Goal: Task Accomplishment & Management: Use online tool/utility

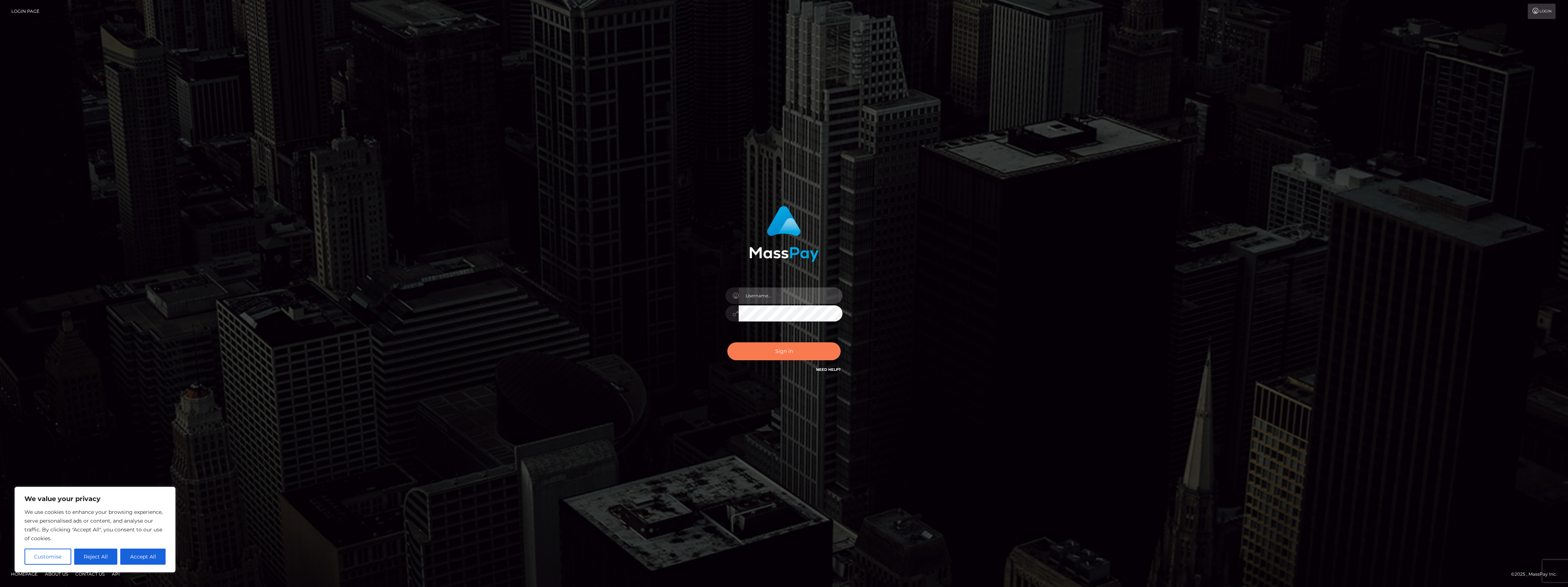
type input "bengreen"
click at [796, 348] on button "Sign in" at bounding box center [784, 351] width 113 height 18
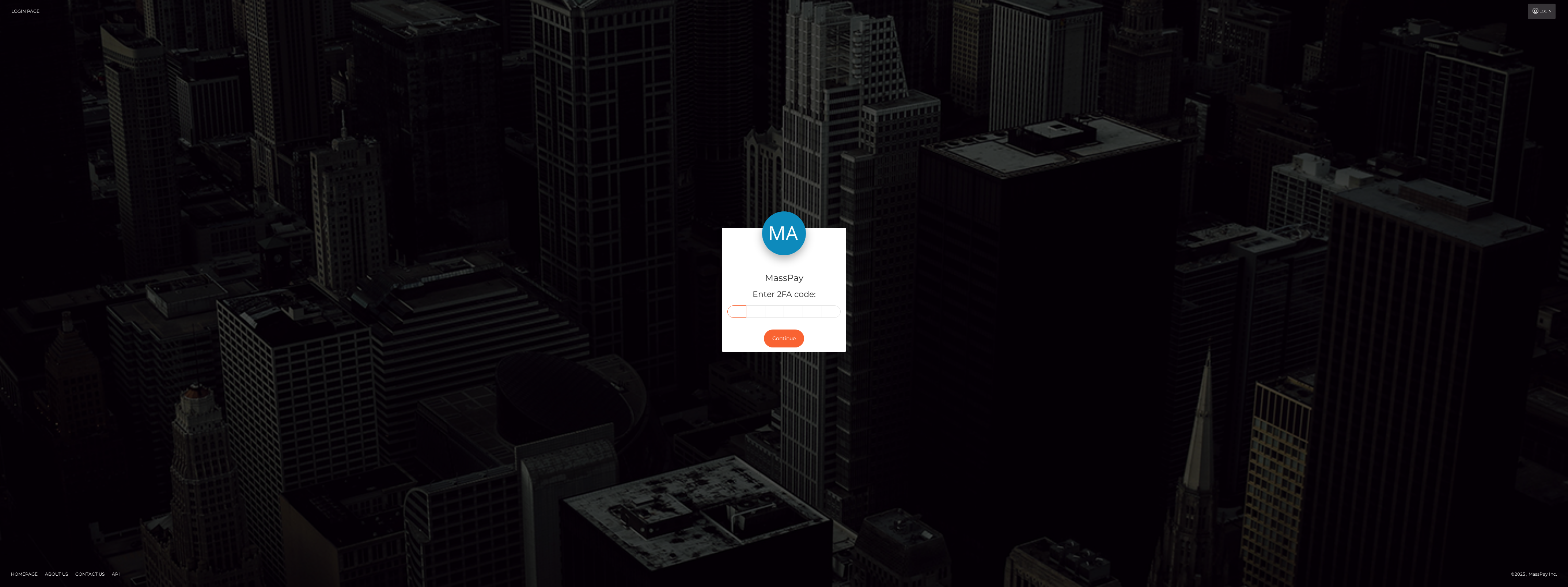
paste input "4"
type input "4"
type input "0"
type input "1"
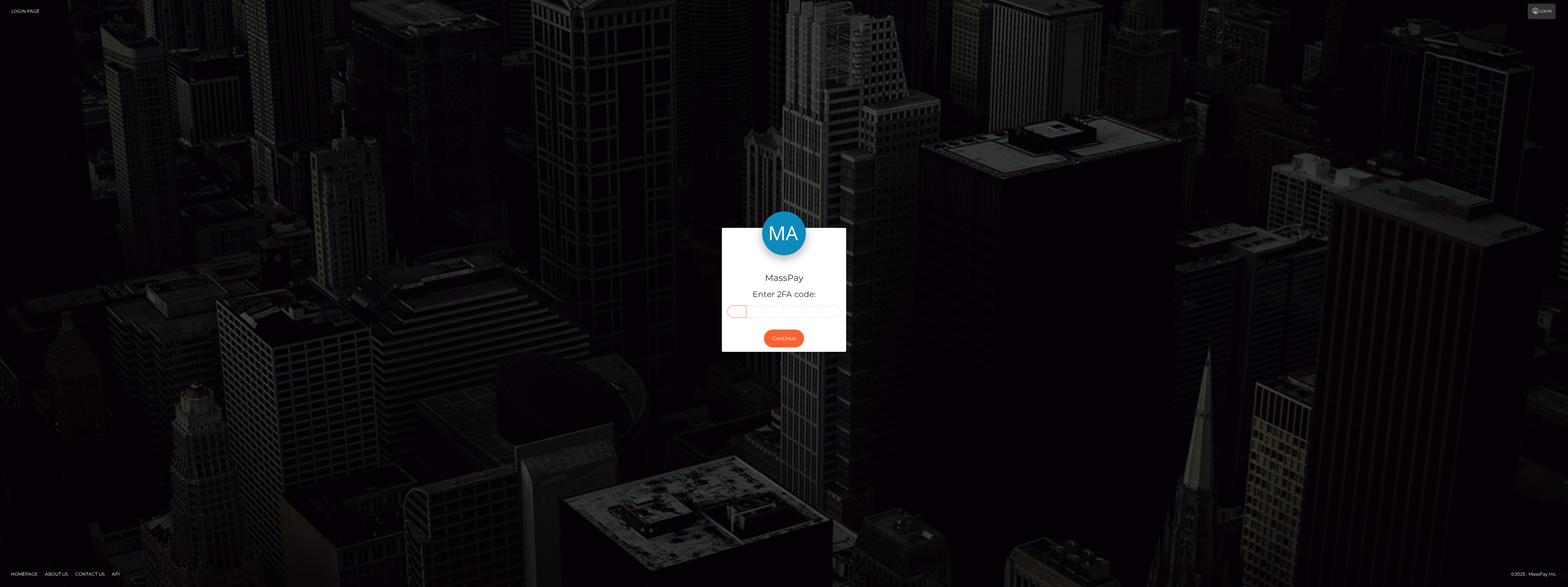
type input "1"
type input "7"
click at [783, 336] on button "Continue" at bounding box center [784, 338] width 40 height 18
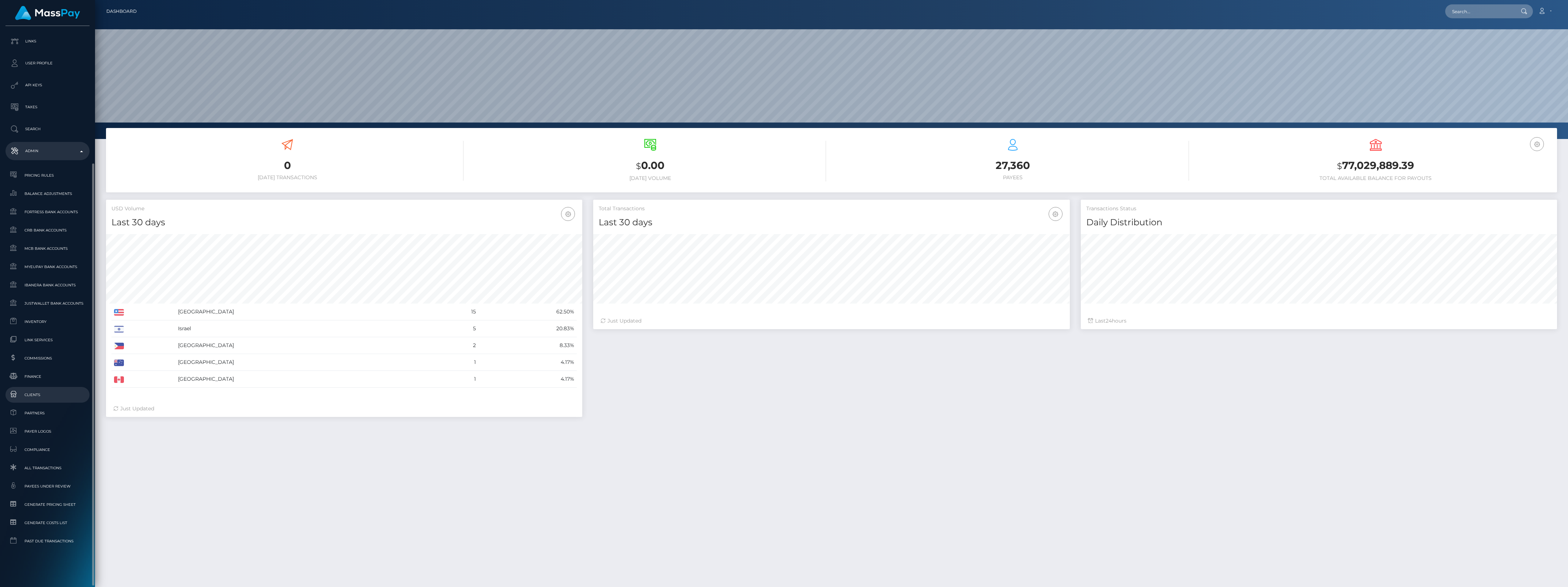
scroll to position [129, 476]
click at [25, 387] on link "Clients" at bounding box center [47, 395] width 84 height 16
click at [25, 383] on link "Finance" at bounding box center [47, 376] width 84 height 16
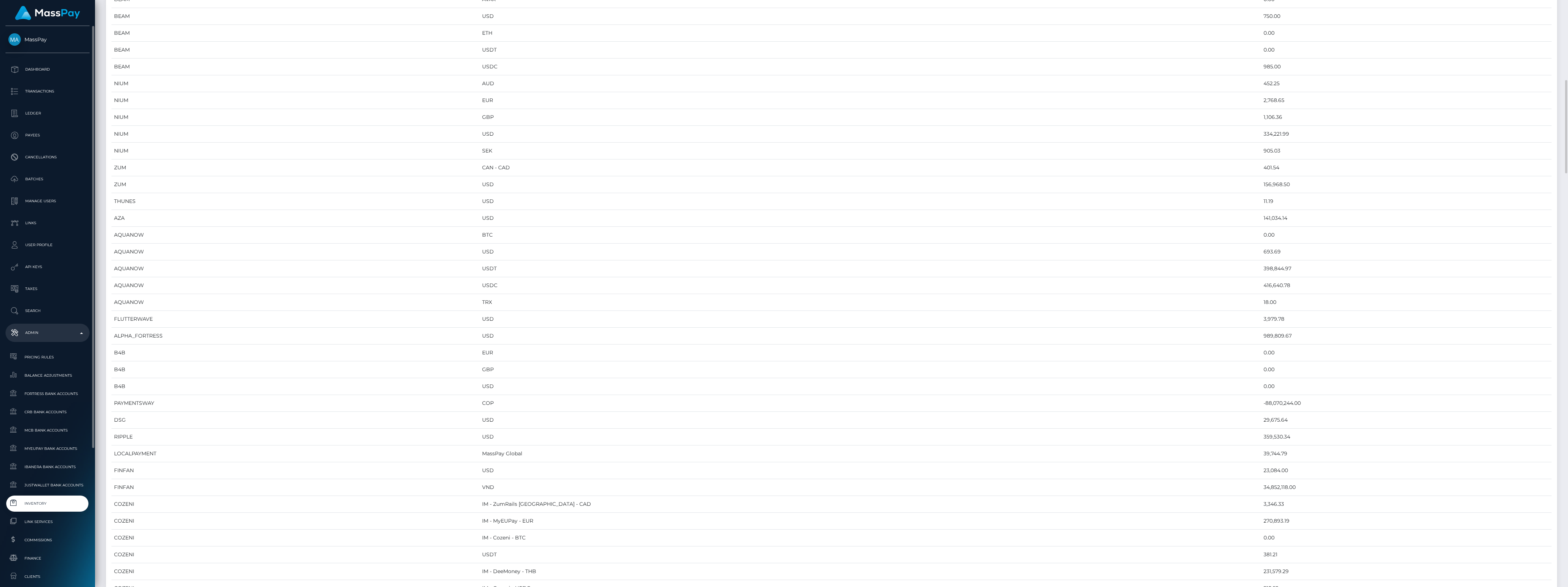
scroll to position [183, 0]
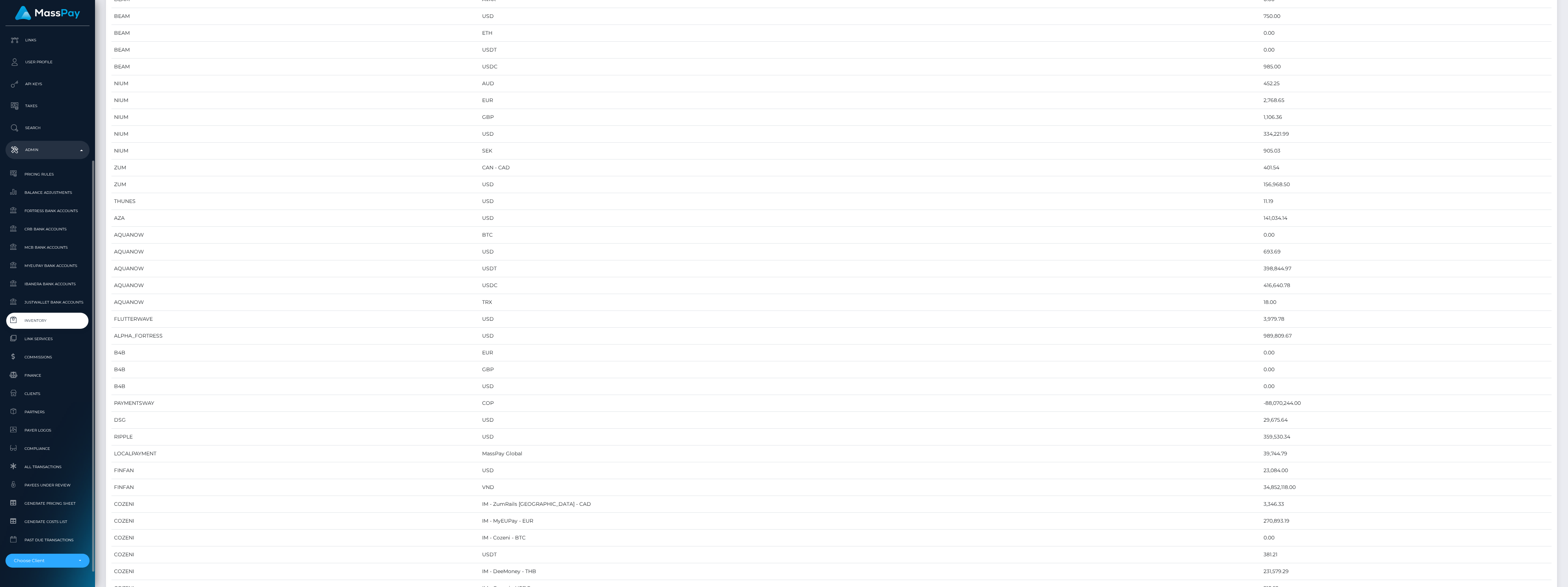
click at [50, 323] on span "Inventory" at bounding box center [47, 320] width 78 height 9
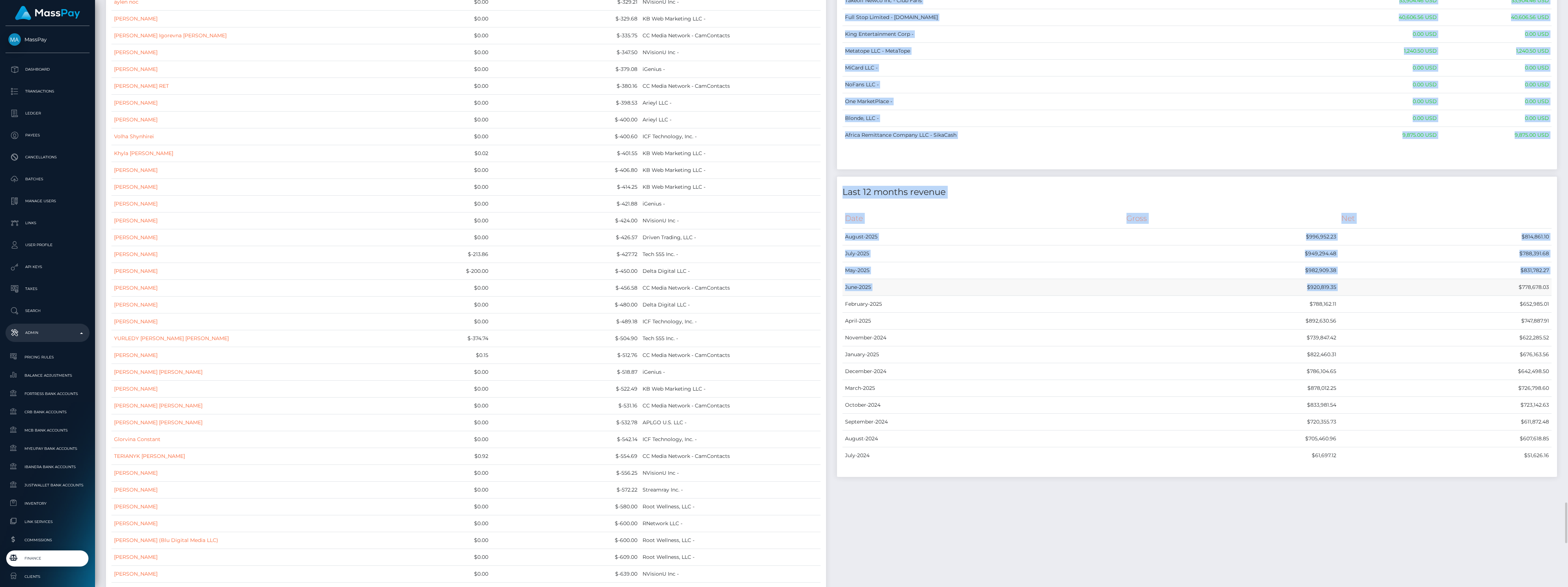
scroll to position [5804, 0]
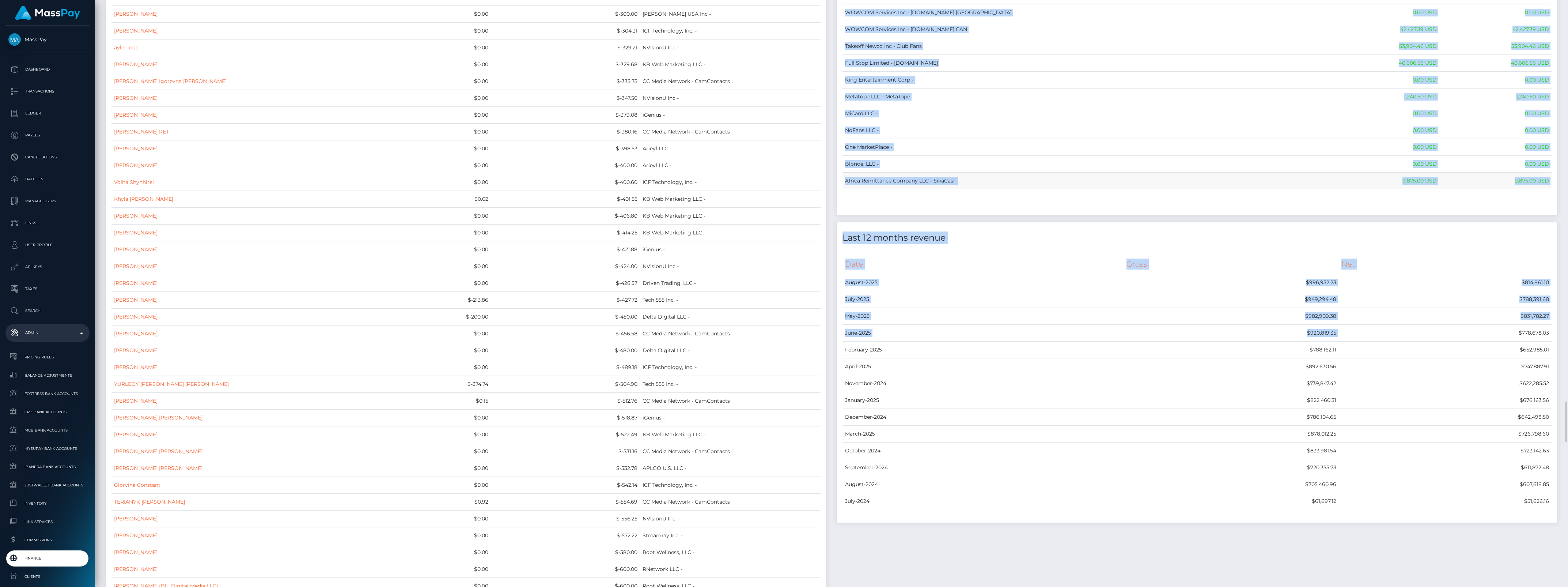
drag, startPoint x: 842, startPoint y: 77, endPoint x: 1547, endPoint y: 214, distance: 718.2
copy div "Name Wallet Balance Ledger Balance RNetwork LLC - 33,033.21 USD 1,542.77 USD Ma…"
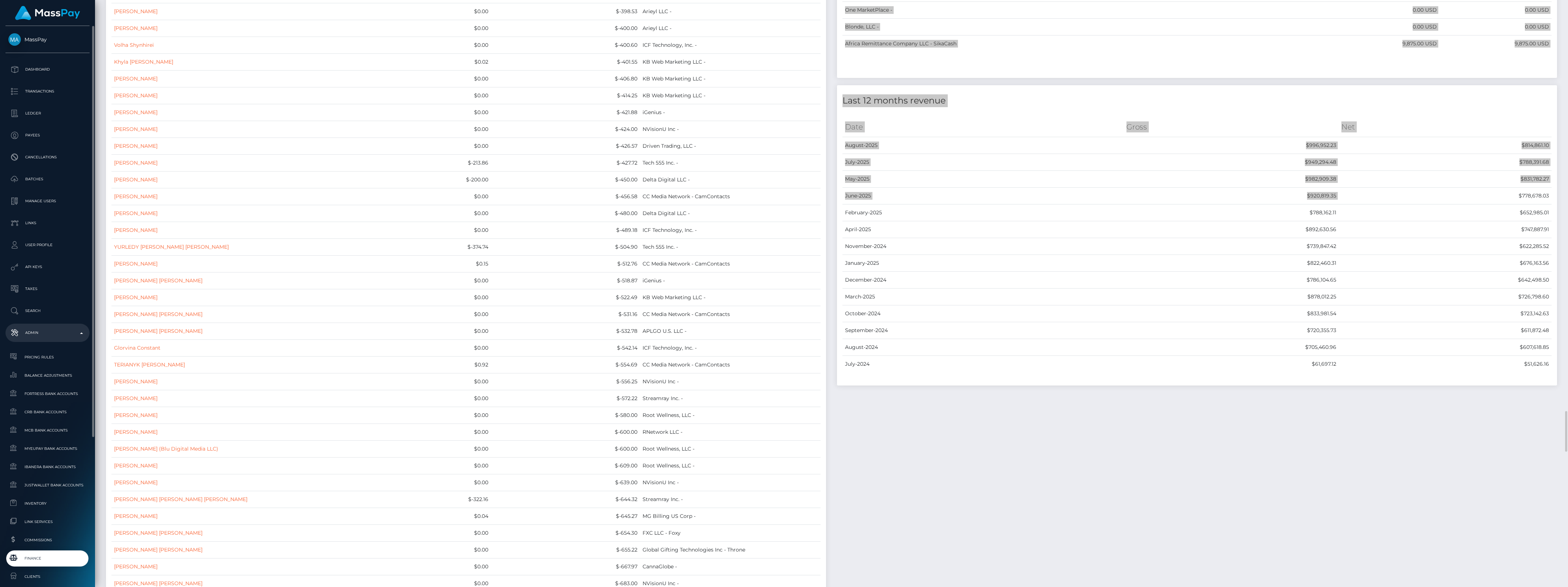
scroll to position [5896, 0]
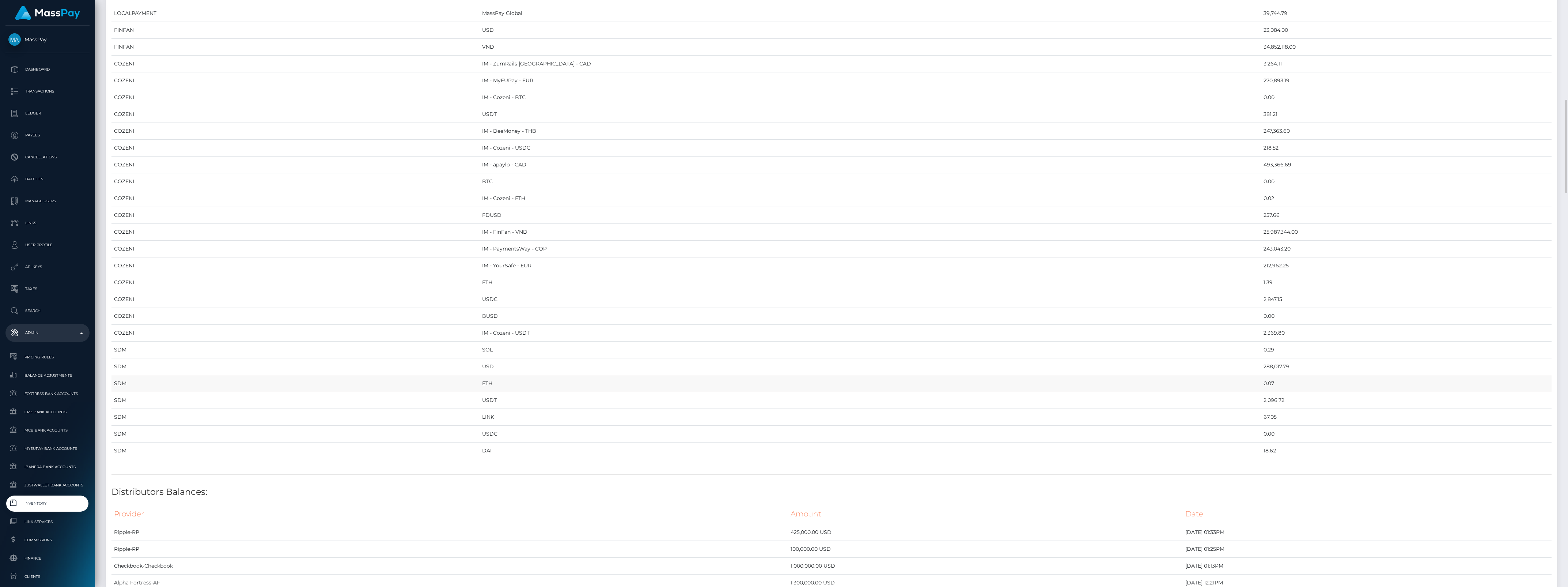
scroll to position [1051, 0]
drag, startPoint x: 114, startPoint y: 79, endPoint x: 1217, endPoint y: 363, distance: 1139.0
copy table "Provider Currency Balance MYEUPAY EUR 863,401.18 MYEUPAY GBP 0.00 CHECKBOOK Pre…"
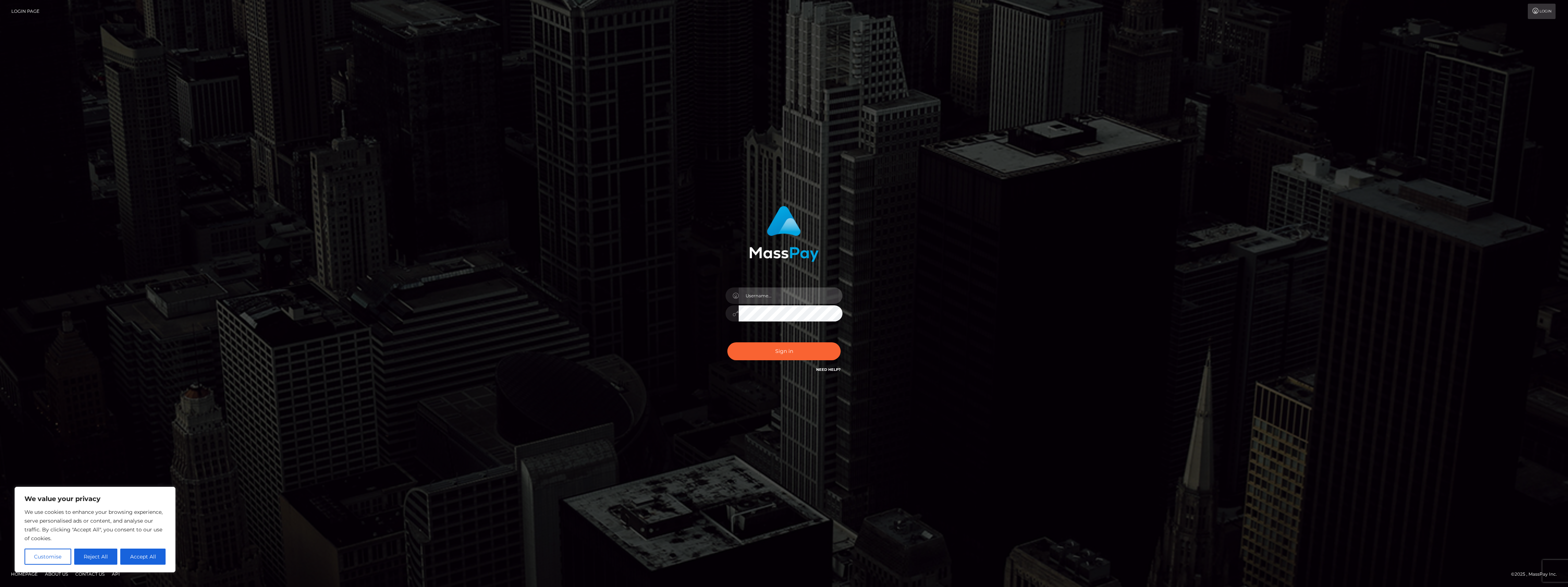
type input "bengreen"
click at [794, 356] on div "Sign in Need Help?" at bounding box center [784, 354] width 128 height 32
type input "bengreen"
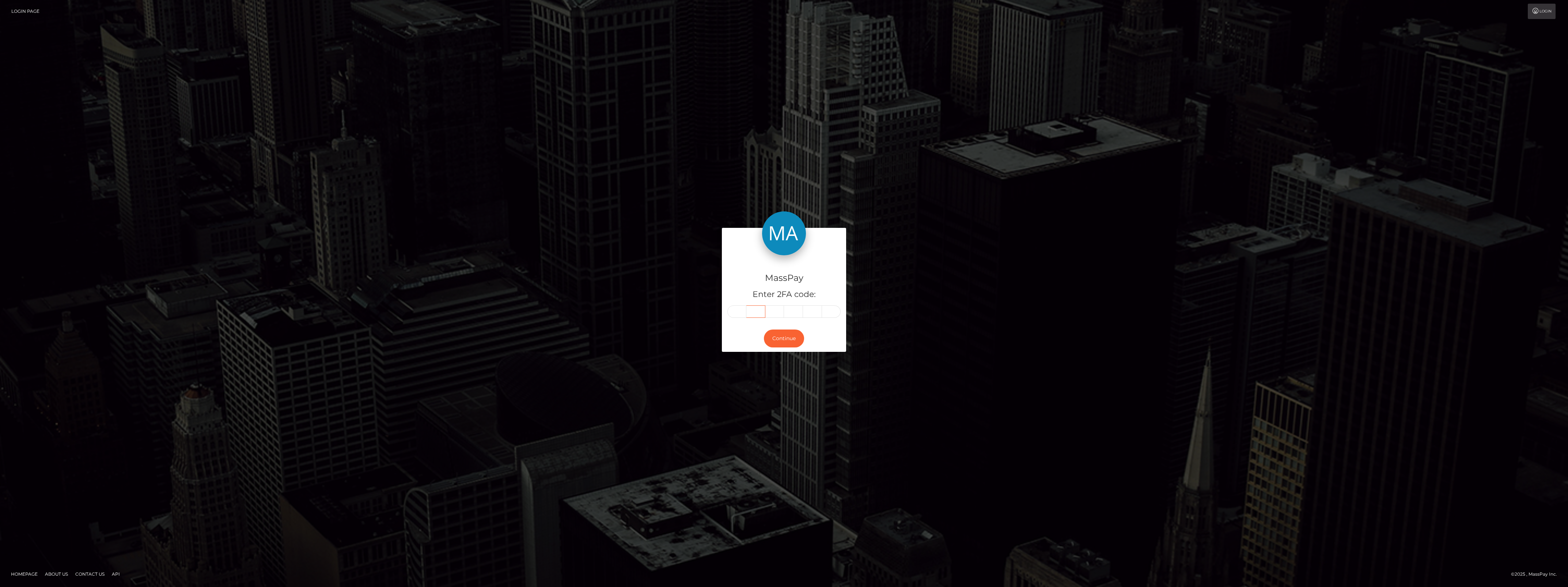
click at [746, 315] on input "text" at bounding box center [755, 311] width 19 height 12
click at [735, 315] on input "text" at bounding box center [737, 311] width 19 height 12
paste input "7"
type input "7"
type input "9"
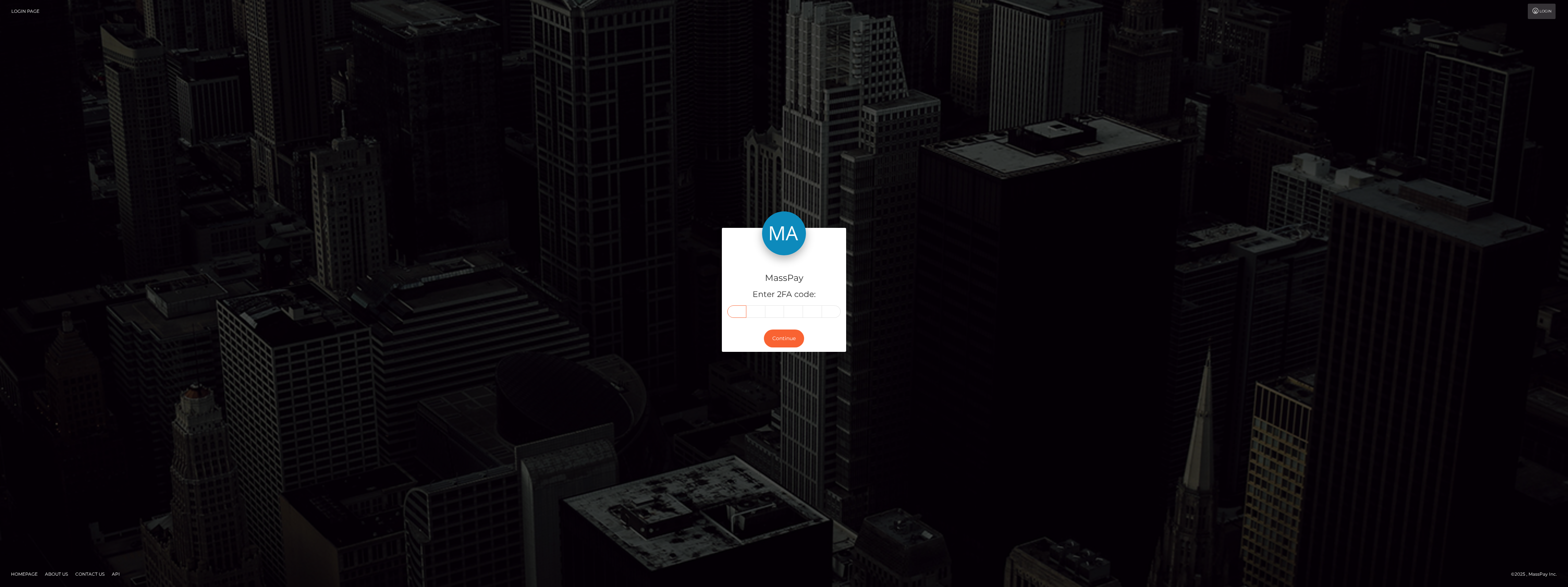
type input "9"
type input "3"
type input "9"
type input "2"
click at [775, 346] on button "Continue" at bounding box center [784, 338] width 40 height 18
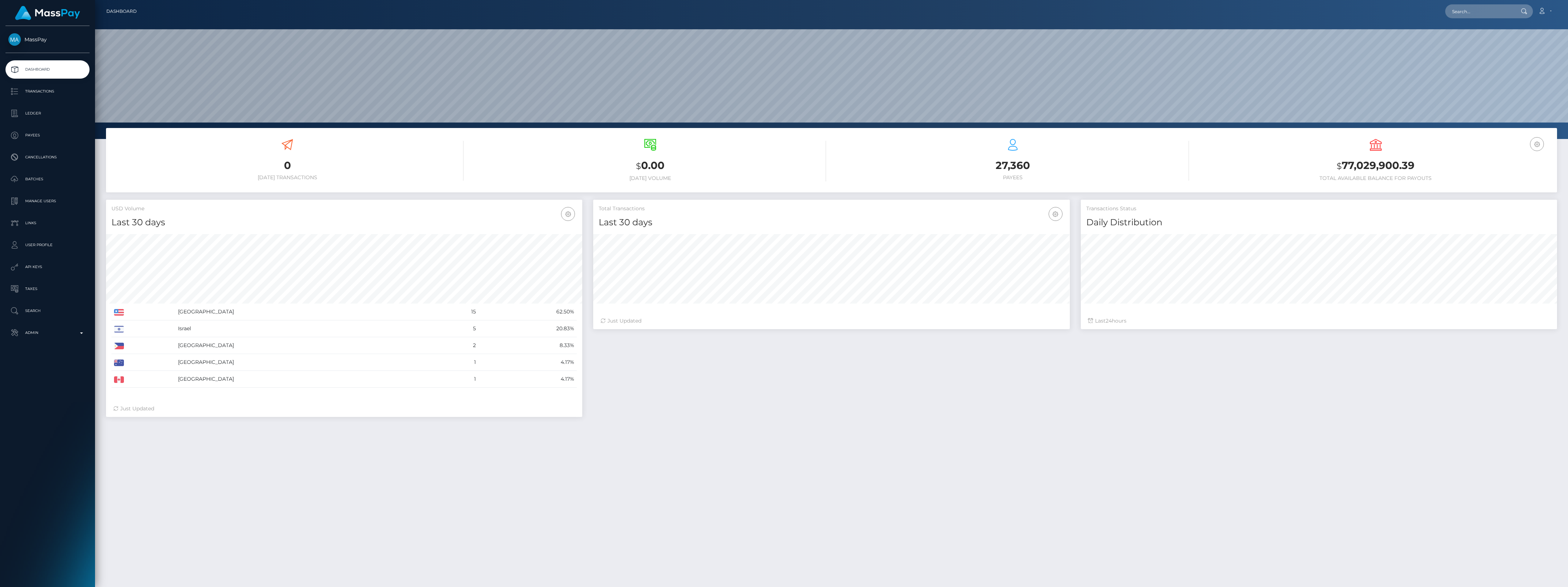
scroll to position [129, 476]
drag, startPoint x: 0, startPoint y: 0, endPoint x: 204, endPoint y: 153, distance: 255.0
drag, startPoint x: 204, startPoint y: 153, endPoint x: 71, endPoint y: 337, distance: 227.0
click at [71, 337] on p "Admin" at bounding box center [47, 332] width 78 height 11
click at [71, 330] on p "Admin" at bounding box center [47, 332] width 78 height 11
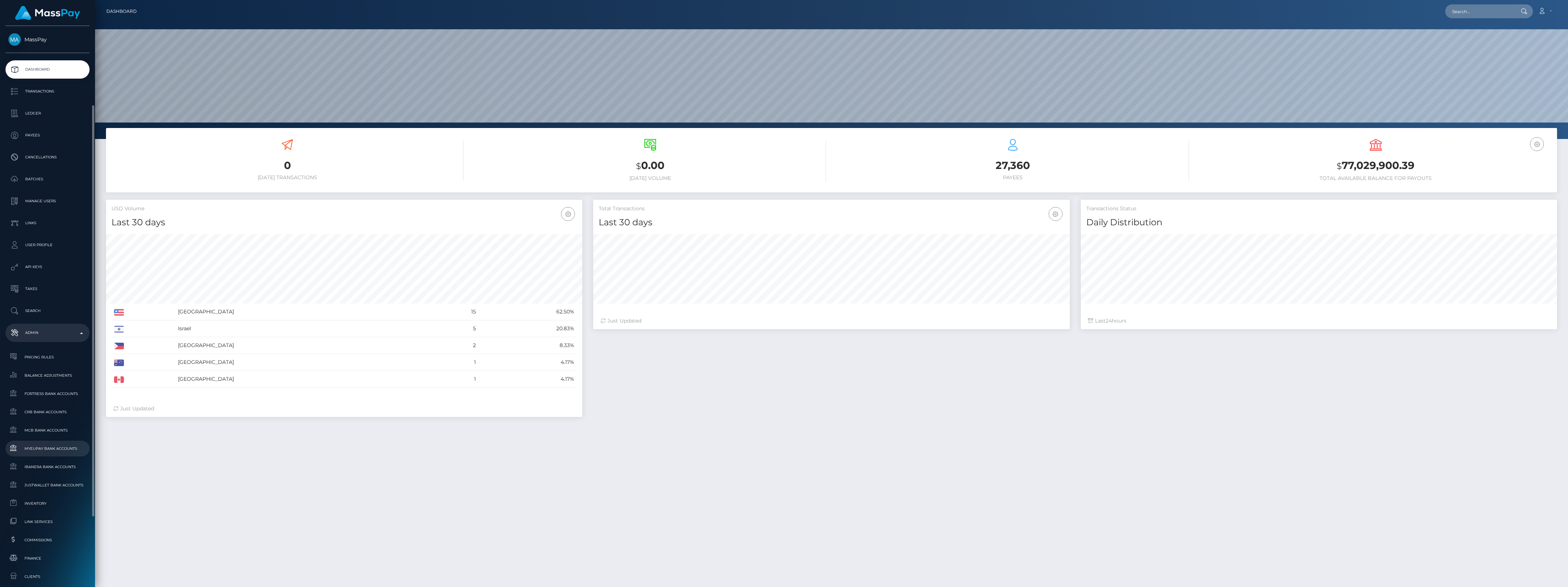
scroll to position [46, 0]
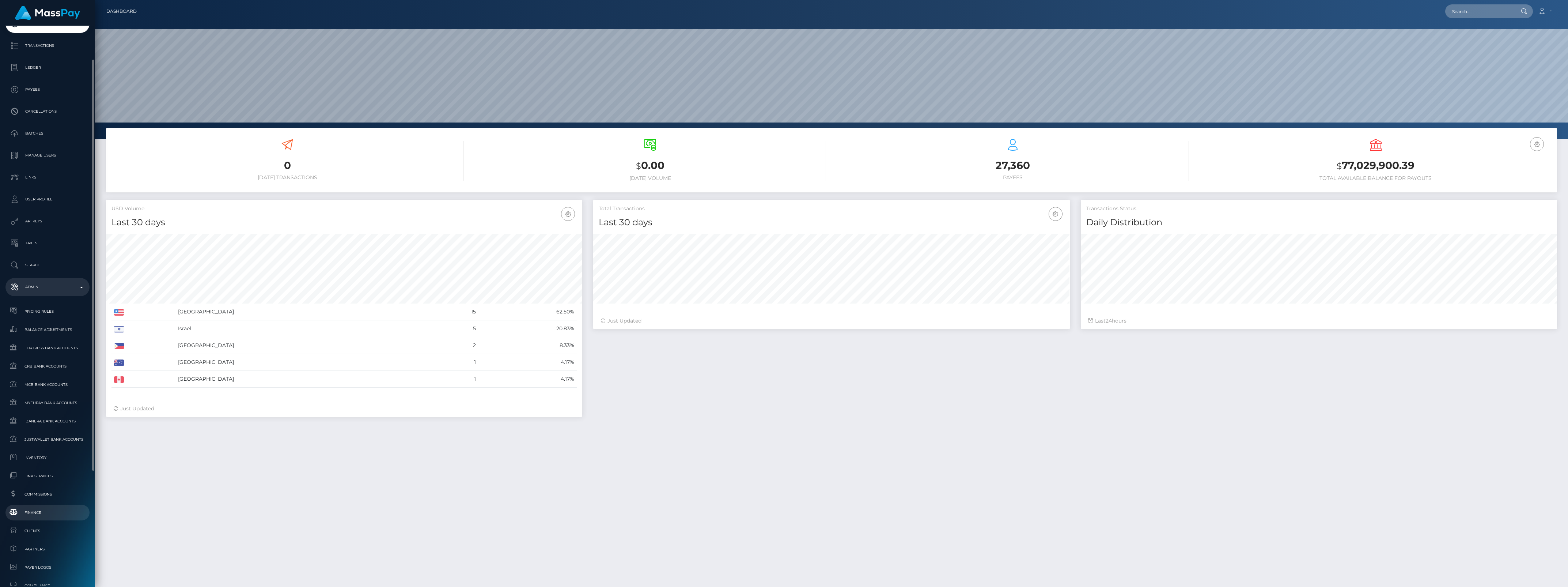
click at [38, 510] on span "Finance" at bounding box center [47, 513] width 78 height 9
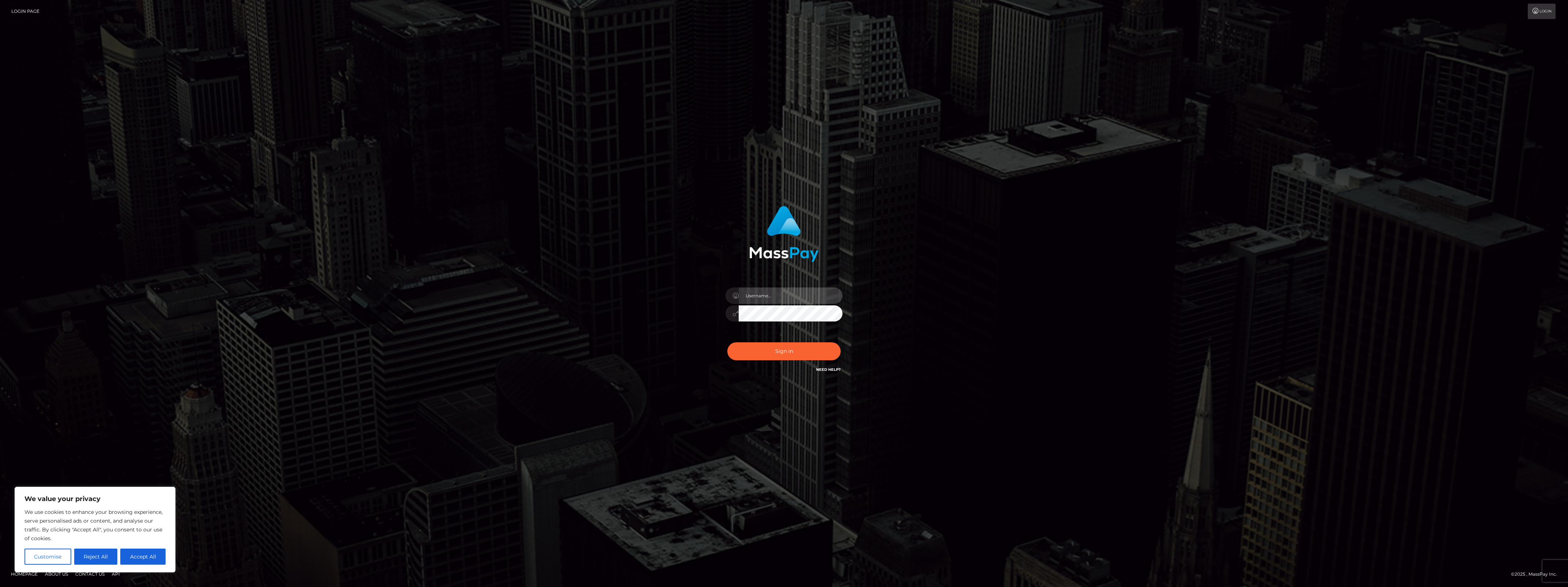
type input "bengreen"
click at [791, 360] on div "Sign in Need Help?" at bounding box center [784, 354] width 128 height 32
click at [792, 359] on div "0cAFcWeA4hvJyM_Ncg_ky2G_510L8G2TNJdaAHntLWohT_oikIYJh7blt2BjZekiv6qHc9NiD_iTOHk…" at bounding box center [784, 354] width 128 height 32
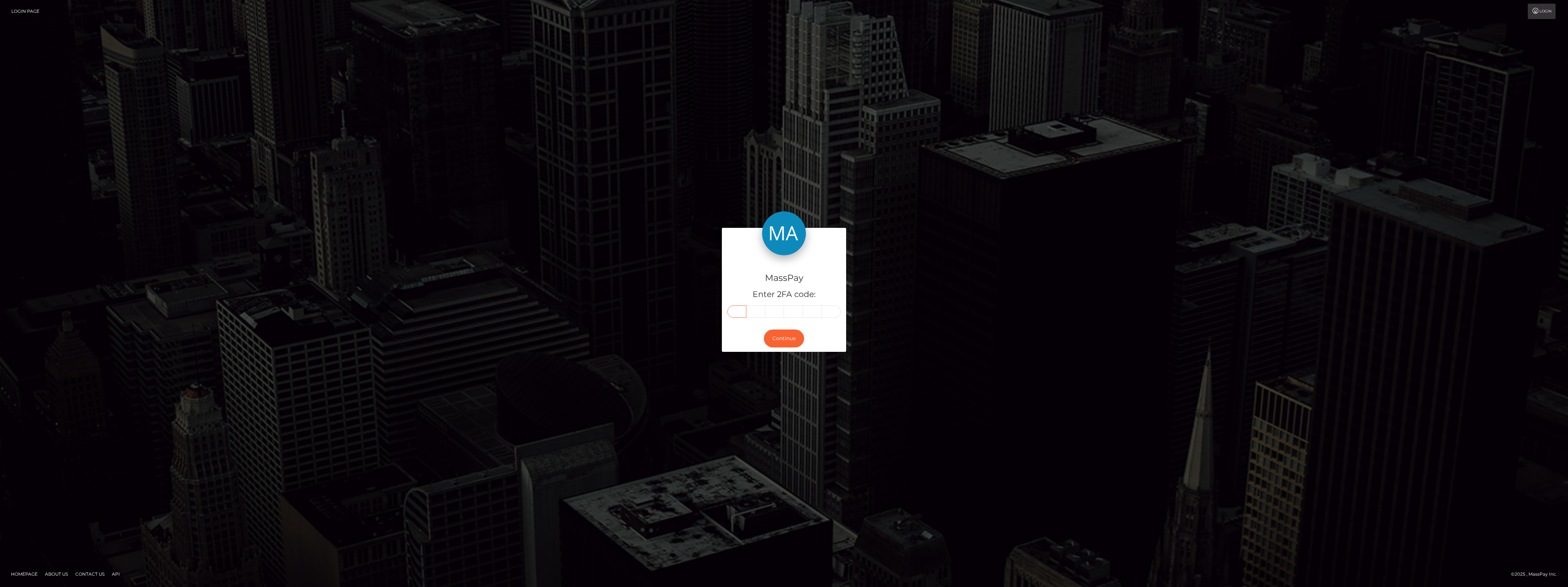
click at [743, 316] on input "text" at bounding box center [737, 311] width 19 height 12
drag, startPoint x: 735, startPoint y: 319, endPoint x: 736, endPoint y: 313, distance: 6.1
paste input "5"
type input "5"
type input "6"
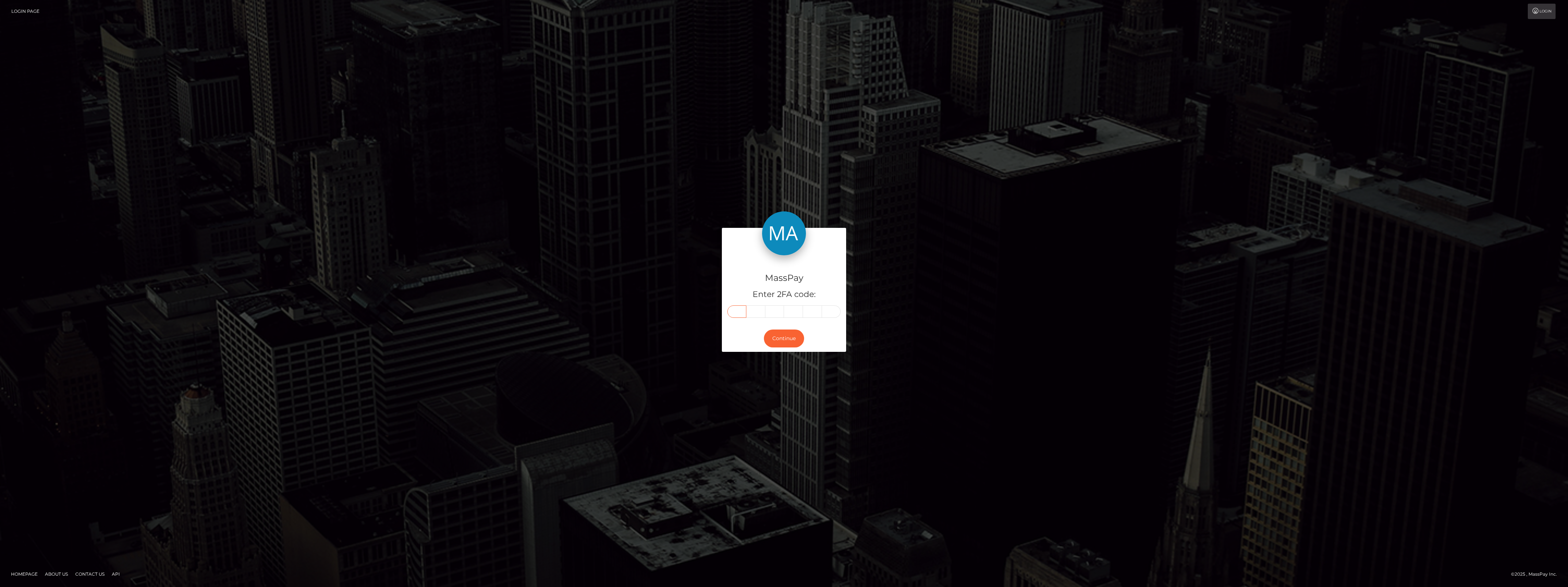
type input "9"
type input "5"
type input "8"
type input "3"
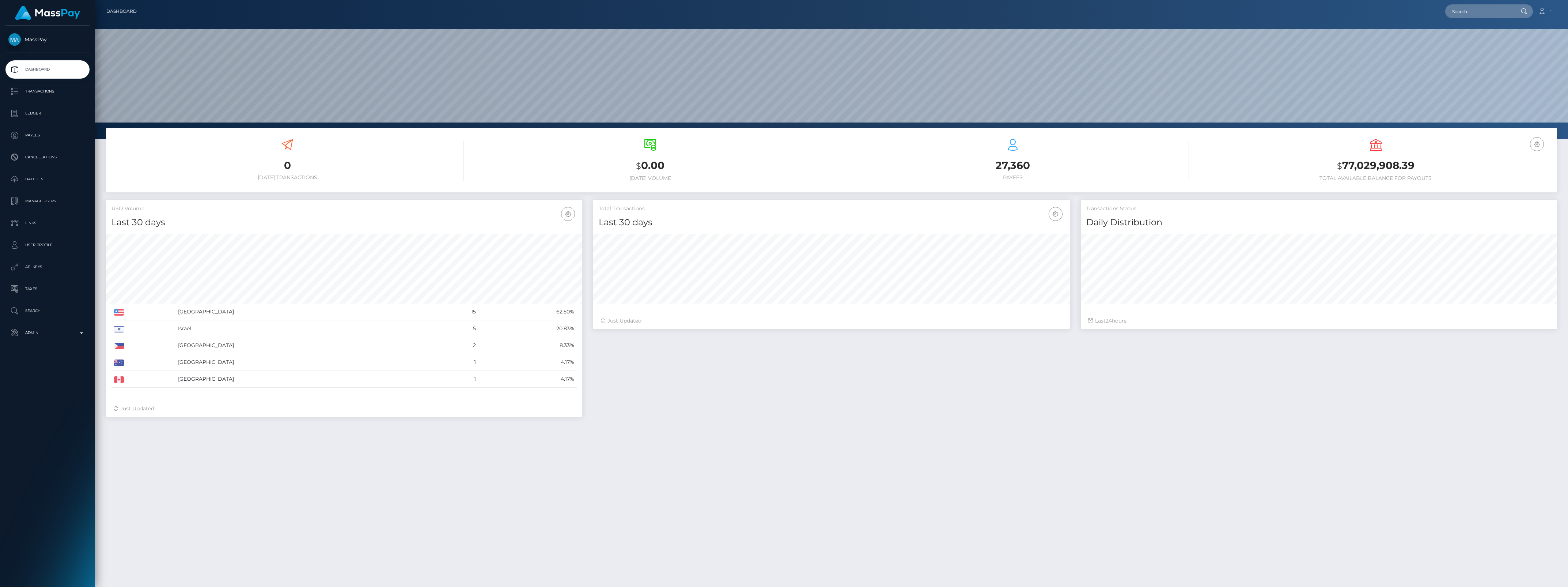
scroll to position [129, 476]
click at [21, 331] on p "Admin" at bounding box center [47, 332] width 78 height 11
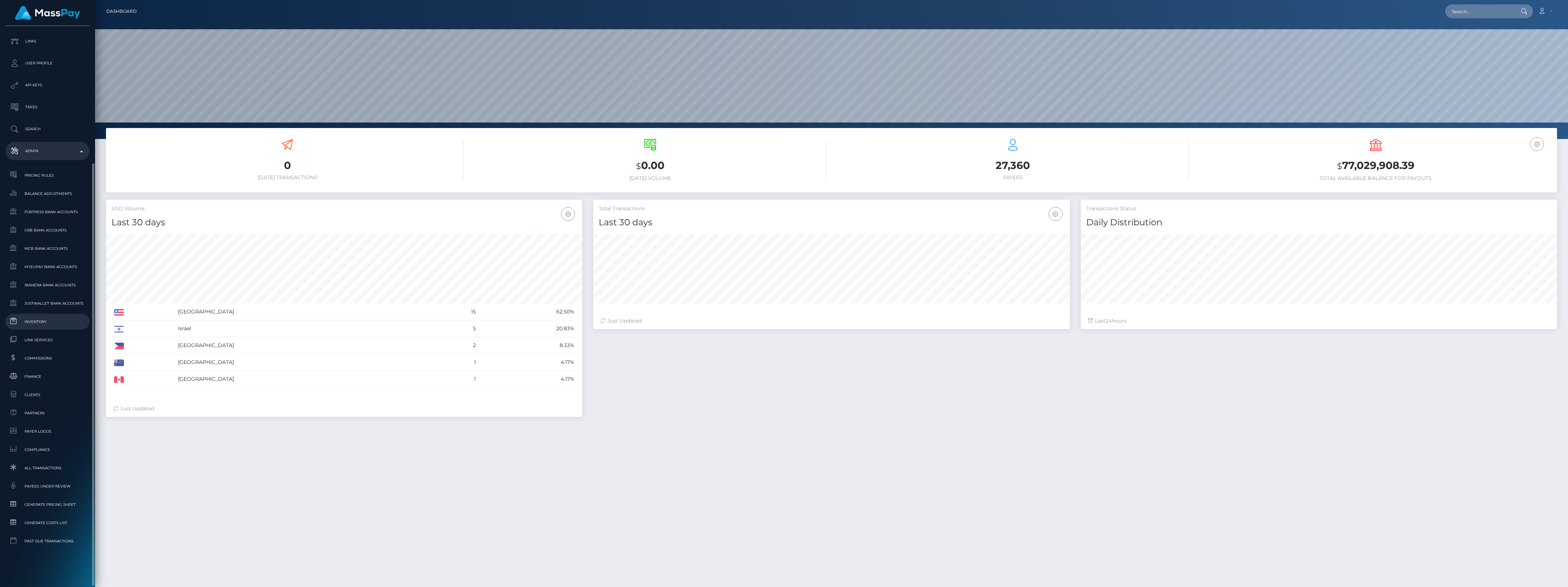
click at [40, 317] on span "Inventory" at bounding box center [47, 322] width 78 height 9
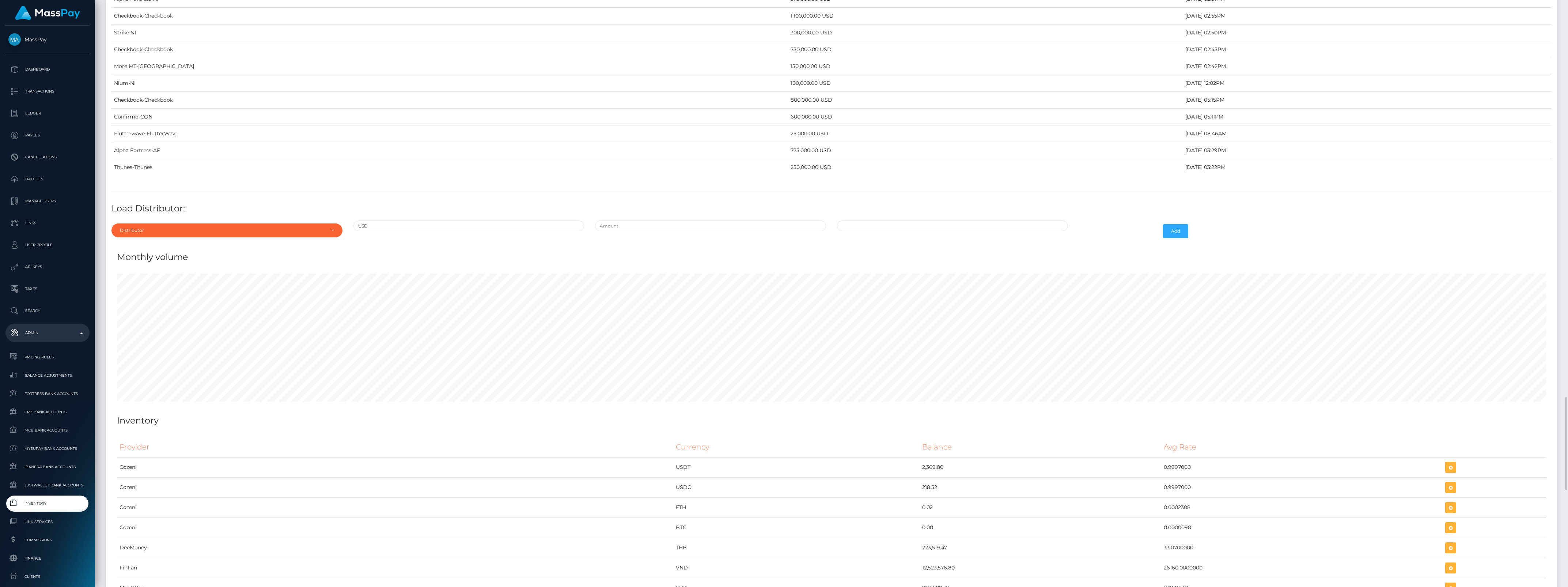
scroll to position [2776, 0]
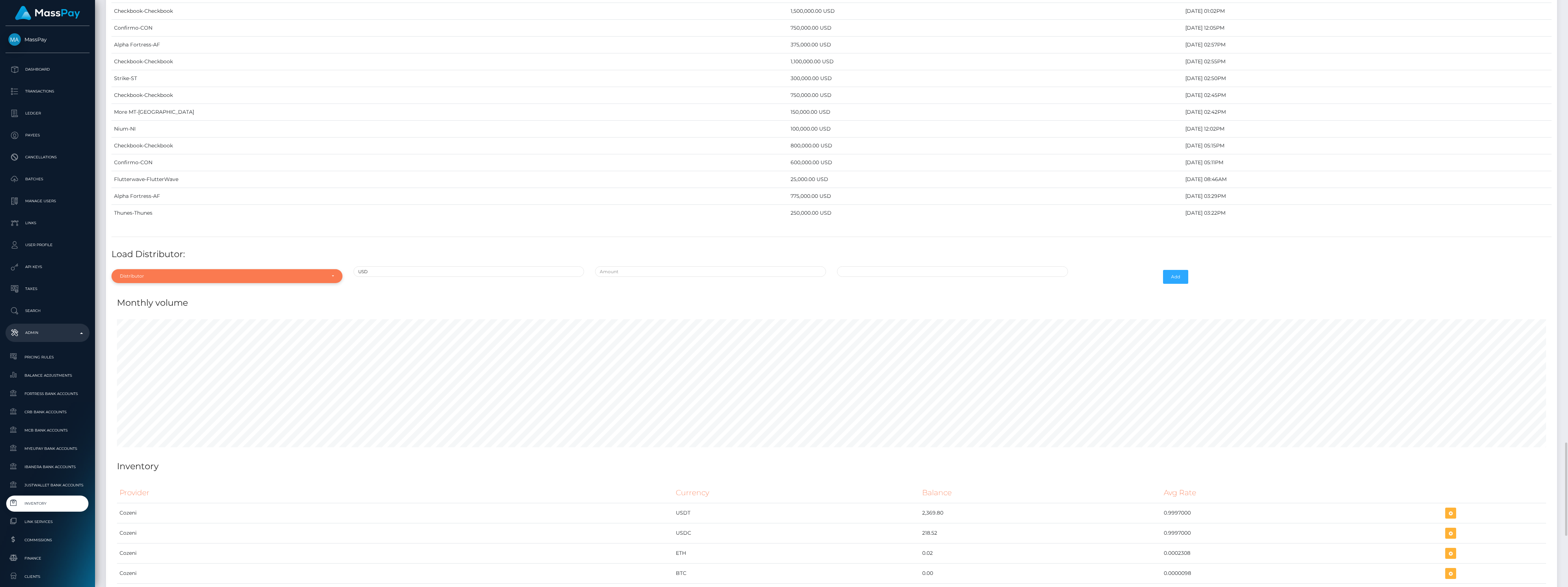
click at [180, 283] on div "Distributor" at bounding box center [226, 276] width 231 height 14
click at [158, 299] on input "Search" at bounding box center [227, 294] width 225 height 10
type input "thun"
click at [163, 316] on link "Thunes" at bounding box center [226, 309] width 231 height 13
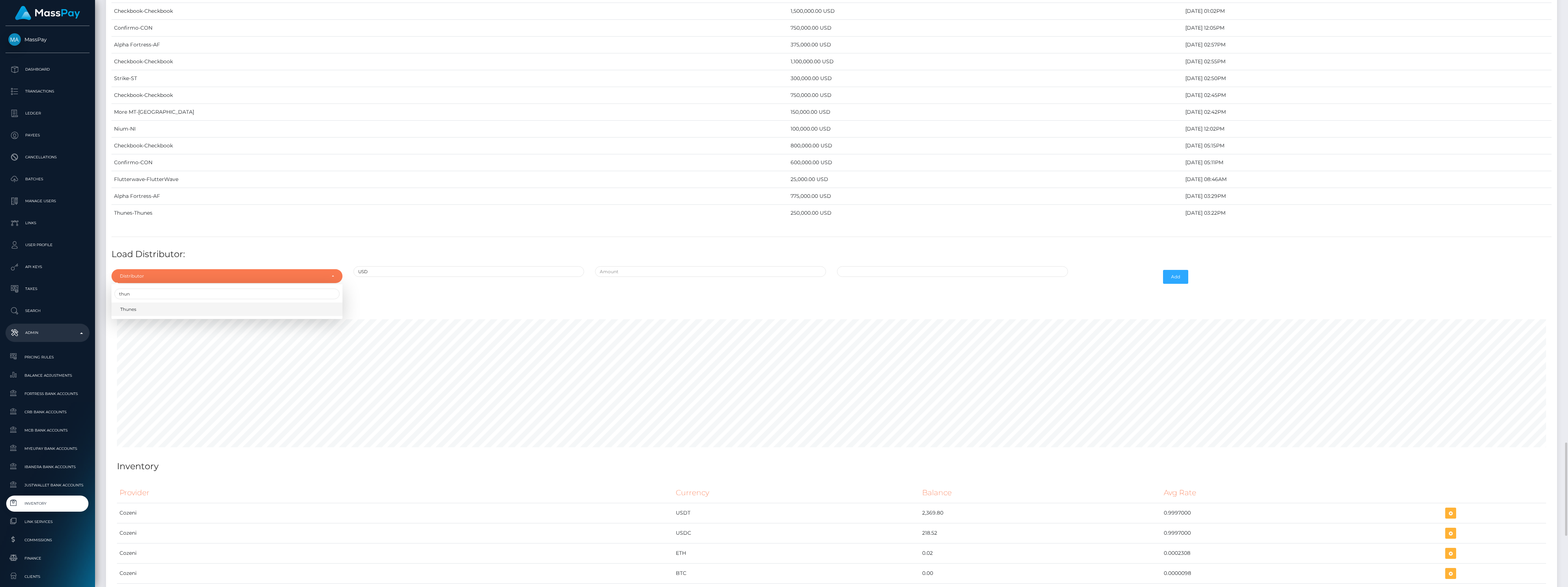
select select "13"
click at [668, 277] on input "text" at bounding box center [710, 271] width 231 height 10
type input "$50,000.0000000"
type input "08/28/2025 9:19 AM"
click at [1183, 284] on button "Add" at bounding box center [1175, 276] width 25 height 14
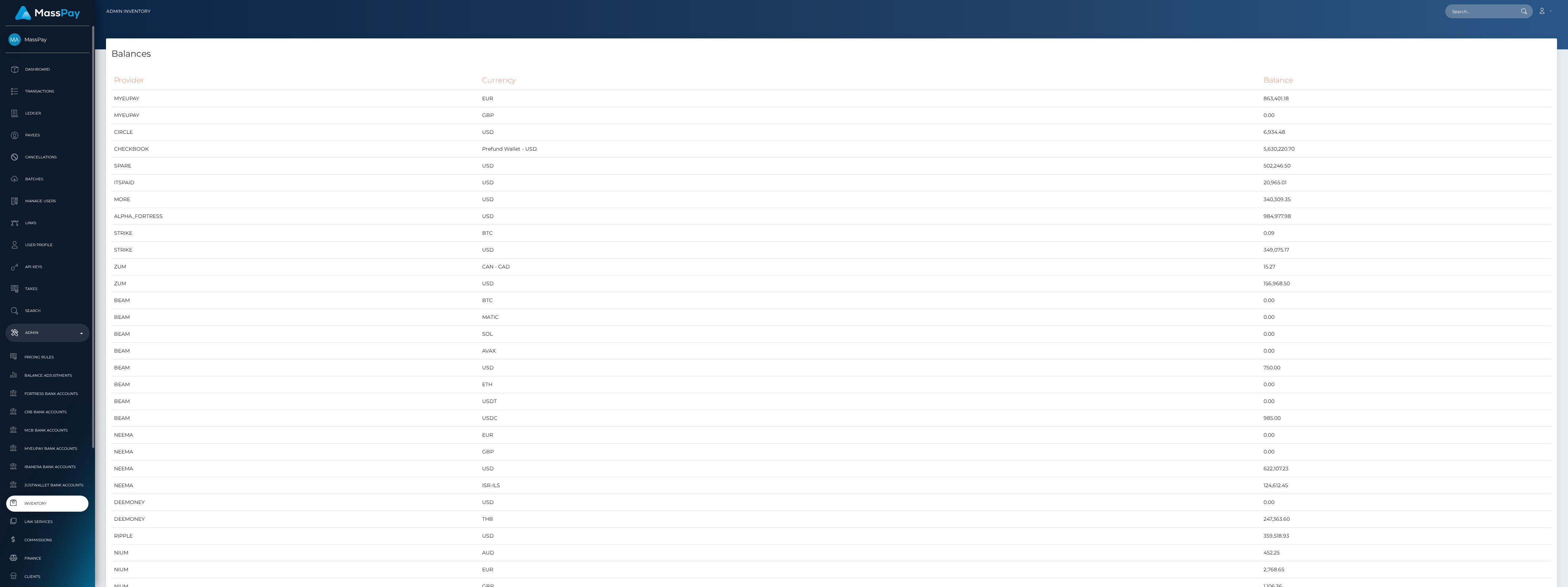
scroll to position [3618, 1451]
